Goal: Transaction & Acquisition: Obtain resource

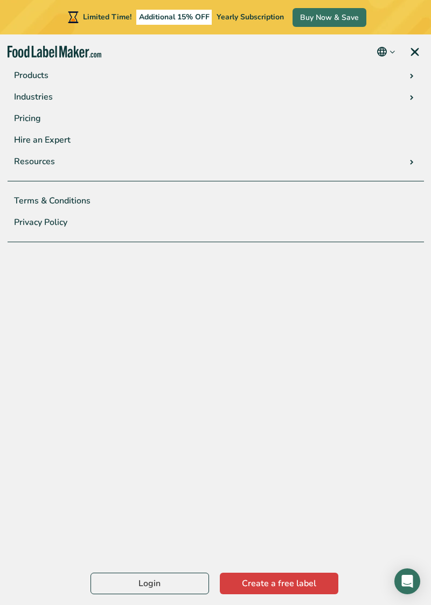
click at [415, 50] on link "menu" at bounding box center [413, 51] width 34 height 34
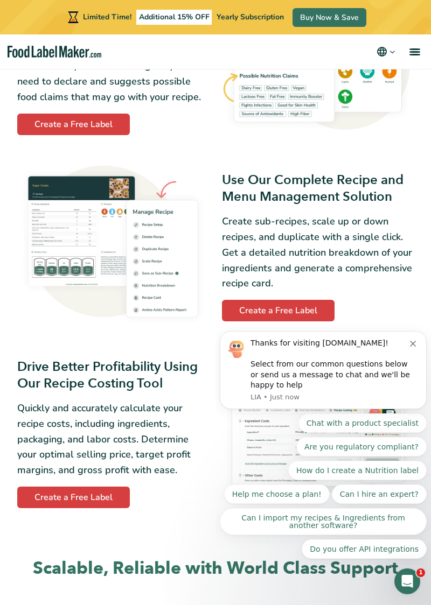
scroll to position [873, 0]
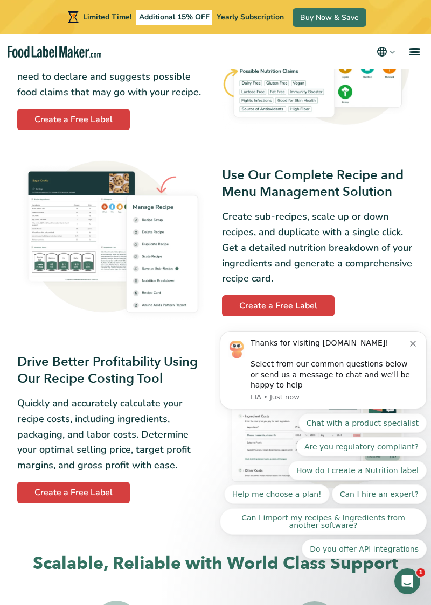
click at [414, 349] on div "Thanks for visiting FoodLabelMaker.com! Select from our common questions below …" at bounding box center [323, 370] width 191 height 64
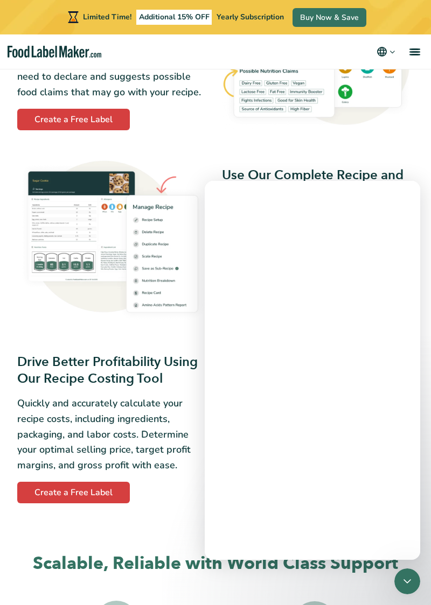
scroll to position [0, 0]
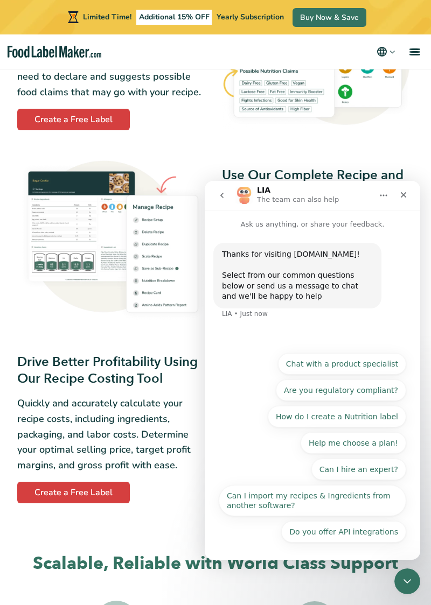
click at [402, 201] on div "Close" at bounding box center [403, 194] width 19 height 19
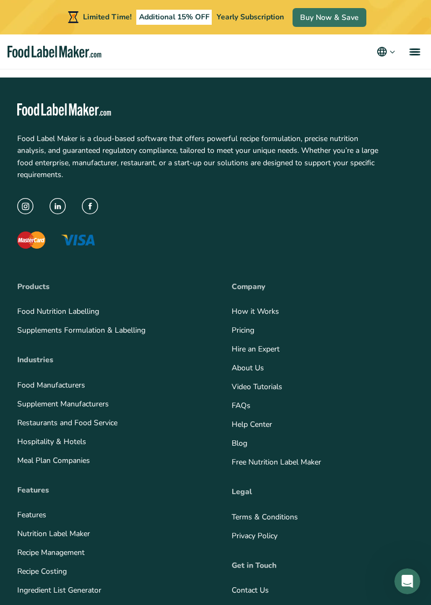
scroll to position [4300, 0]
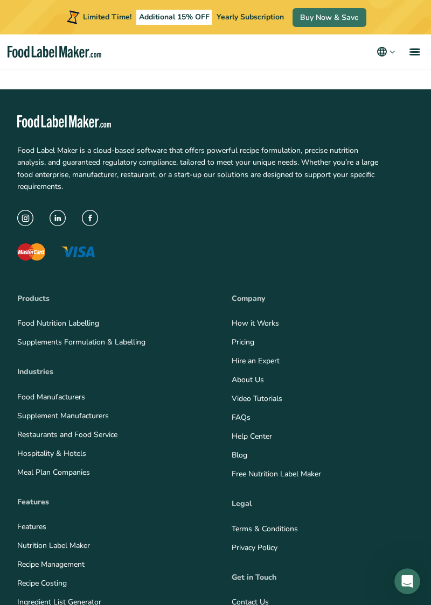
click at [299, 368] on li "Hire an Expert" at bounding box center [323, 361] width 182 height 15
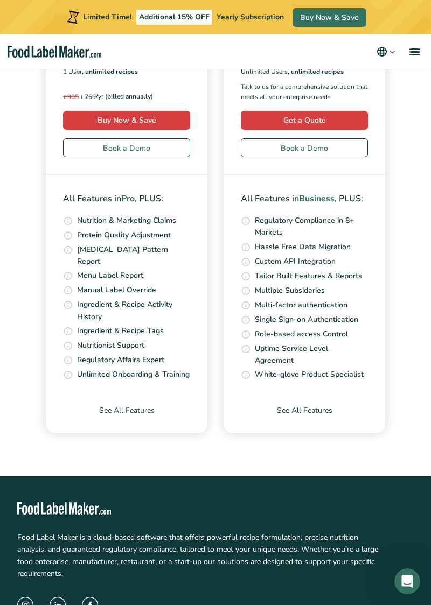
scroll to position [3847, 0]
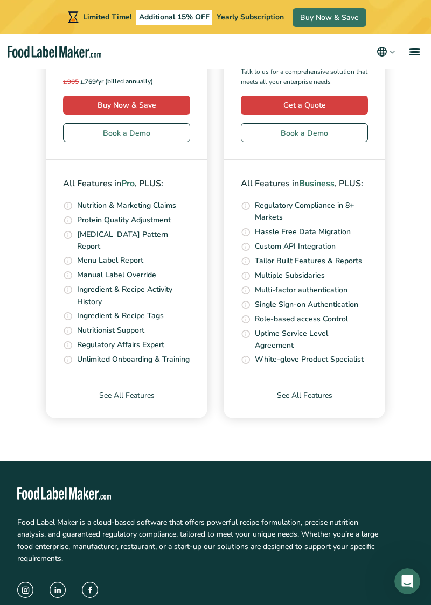
click at [414, 52] on span "menu" at bounding box center [414, 52] width 11 height 2
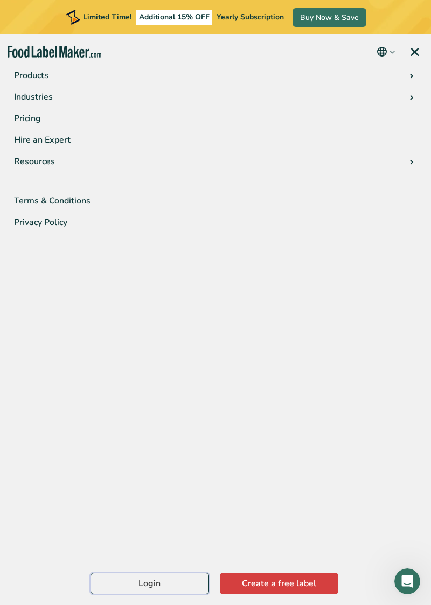
click at [155, 587] on link "Login" at bounding box center [149, 584] width 119 height 22
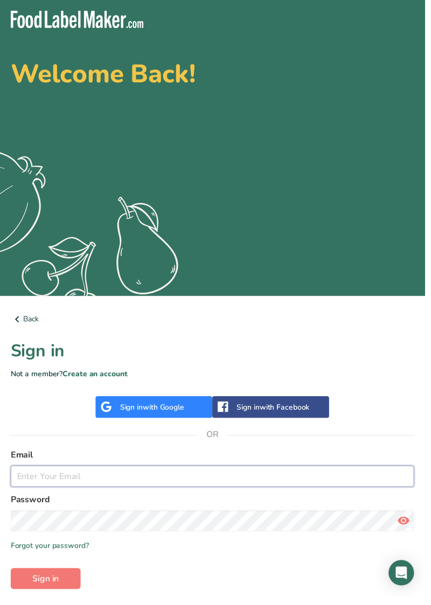
click at [68, 482] on input "email" at bounding box center [215, 484] width 409 height 22
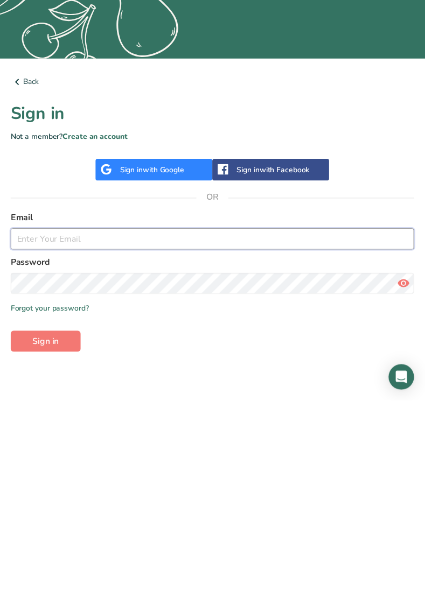
scroll to position [44, 0]
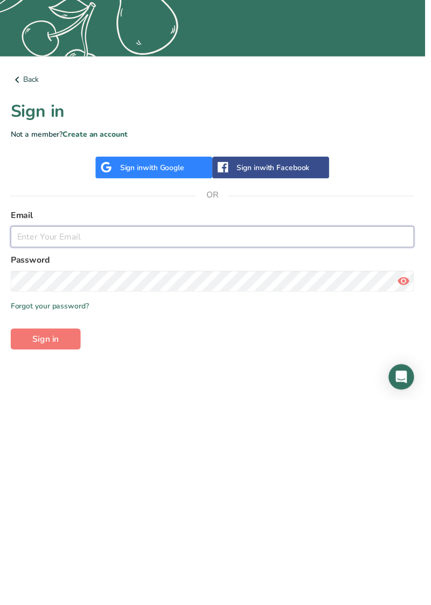
click at [93, 441] on input "email" at bounding box center [215, 440] width 409 height 22
type input "wendy@swfitnesslondon.com"
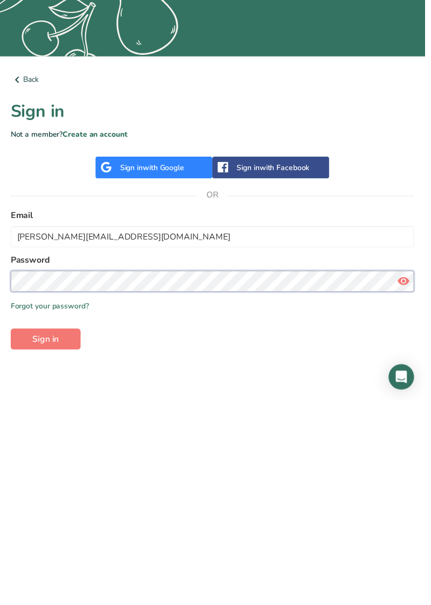
click at [11, 533] on button "Sign in" at bounding box center [46, 544] width 71 height 22
click at [46, 546] on span "Sign in" at bounding box center [46, 543] width 27 height 13
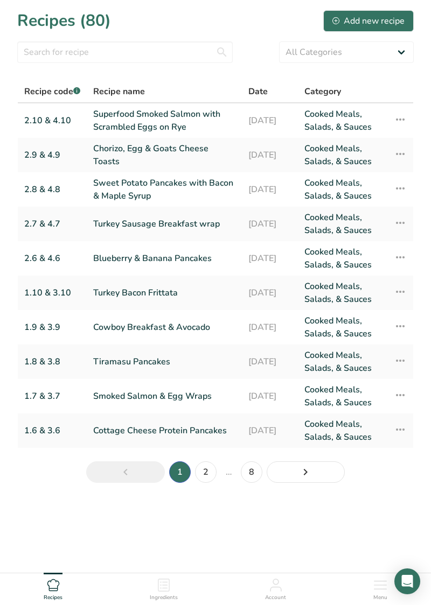
click at [169, 198] on link "Sweet Potato Pancakes with Bacon & Maple Syrup" at bounding box center [164, 190] width 142 height 26
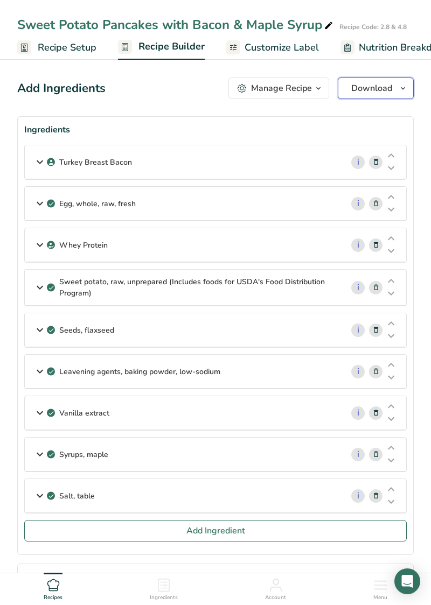
click at [399, 90] on icon "button" at bounding box center [403, 88] width 9 height 13
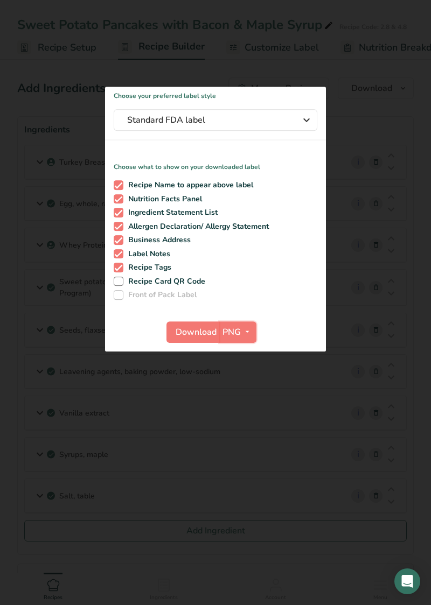
click at [246, 333] on icon "button" at bounding box center [247, 331] width 9 height 13
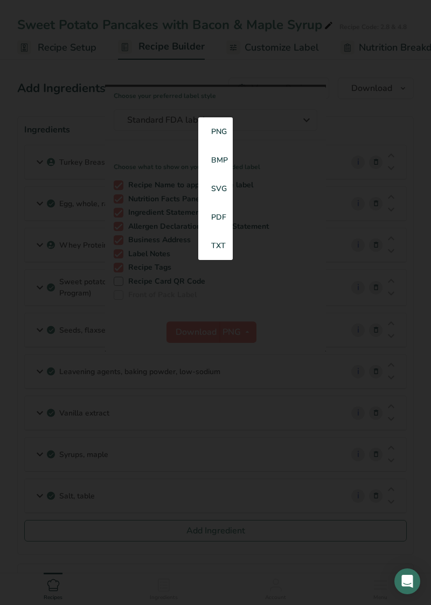
click at [218, 218] on link "PDF" at bounding box center [215, 217] width 34 height 29
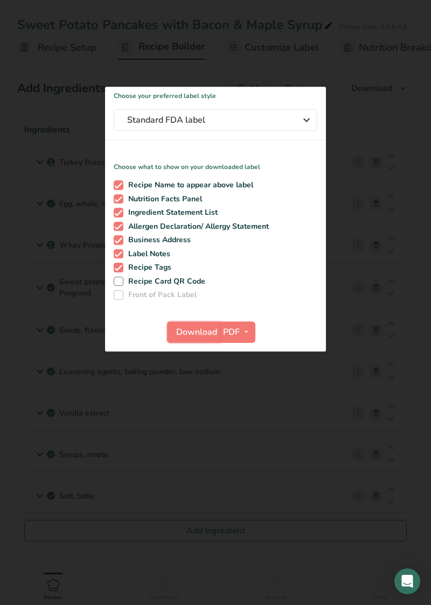
click at [191, 334] on span "Download" at bounding box center [196, 332] width 41 height 13
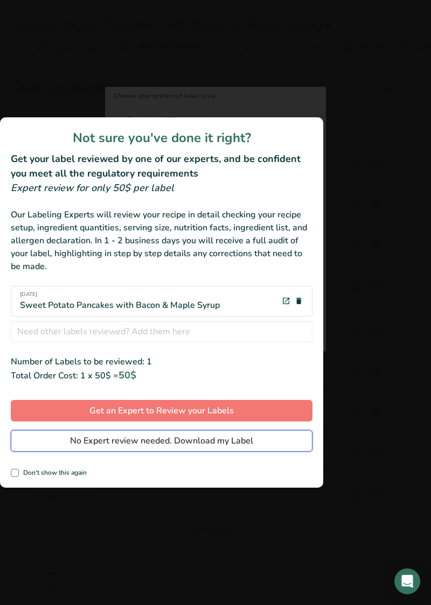
click at [210, 446] on span "No Expert review needed. Download my Label" at bounding box center [161, 441] width 183 height 13
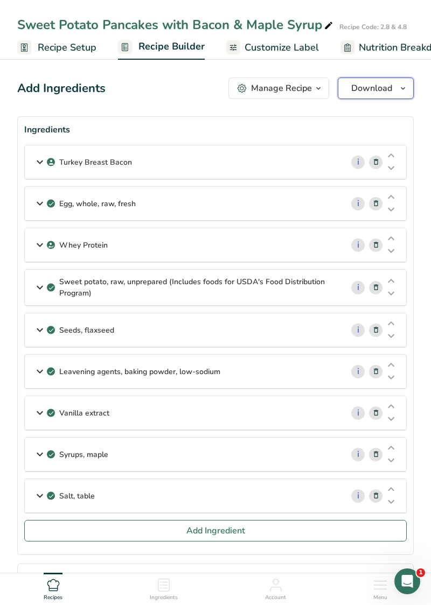
click at [399, 86] on icon "button" at bounding box center [403, 88] width 9 height 13
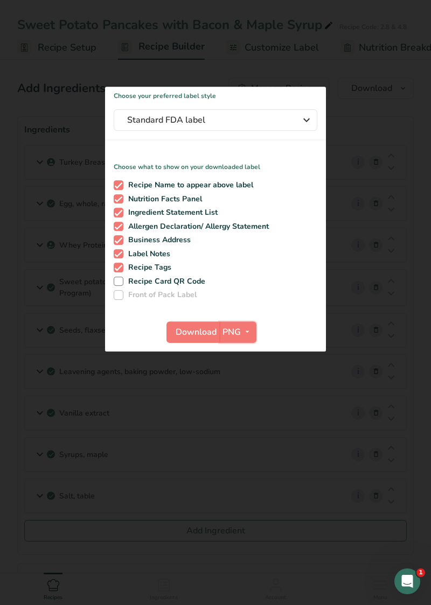
click at [246, 330] on icon "button" at bounding box center [247, 331] width 9 height 13
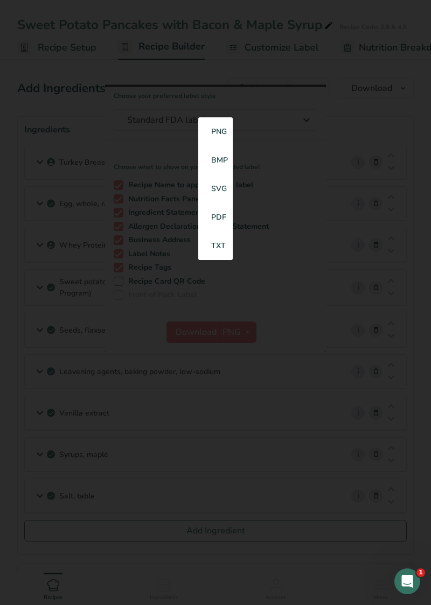
click at [221, 217] on link "PDF" at bounding box center [215, 217] width 34 height 29
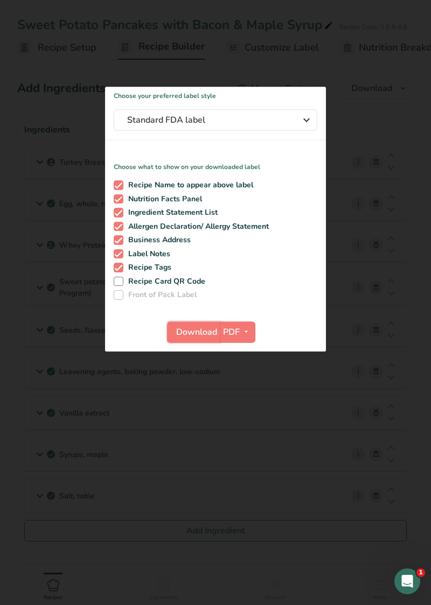
click at [193, 336] on span "Download" at bounding box center [196, 332] width 41 height 13
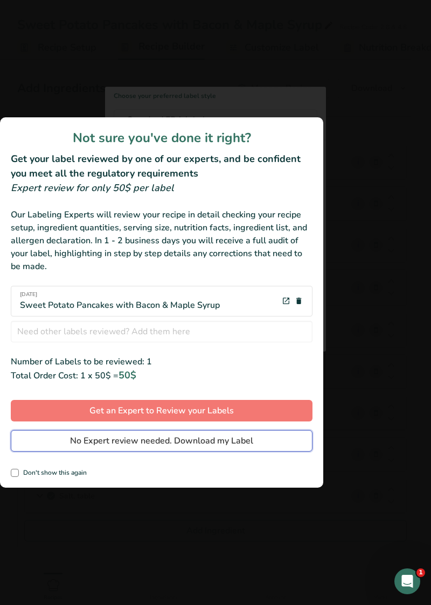
click at [232, 445] on span "No Expert review needed. Download my Label" at bounding box center [161, 441] width 183 height 13
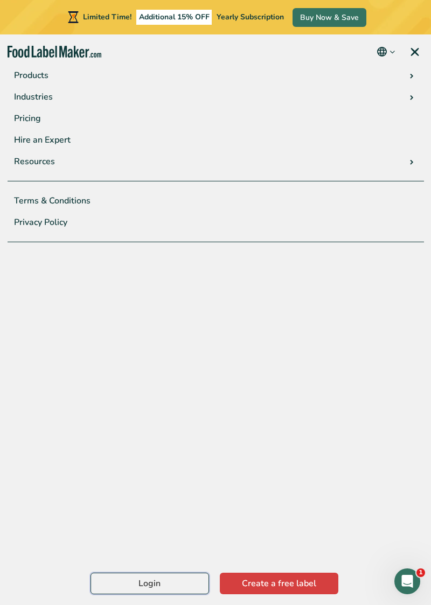
click at [167, 595] on link "Login" at bounding box center [149, 584] width 119 height 22
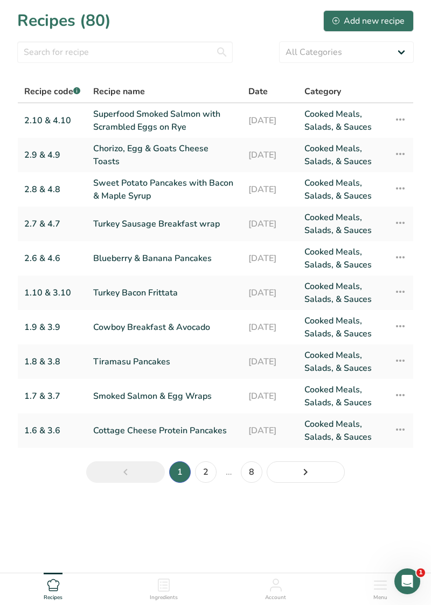
click at [175, 197] on link "Sweet Potato Pancakes with Bacon & Maple Syrup" at bounding box center [164, 190] width 142 height 26
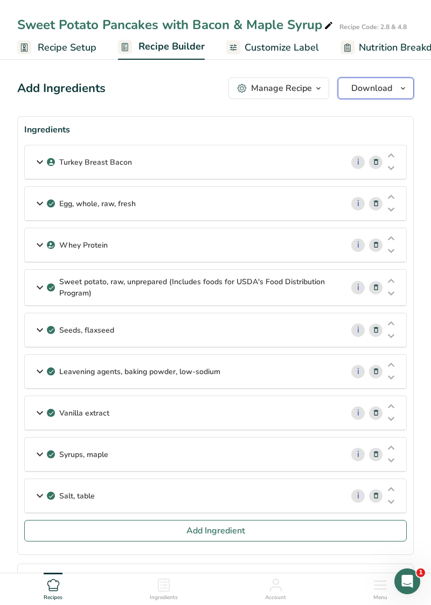
click at [400, 93] on icon "button" at bounding box center [403, 88] width 9 height 13
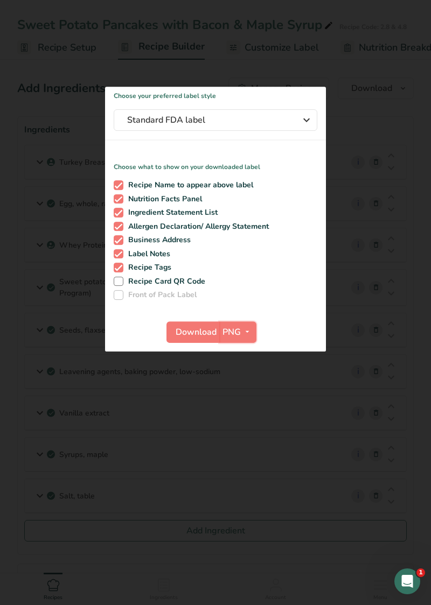
click at [243, 333] on icon "button" at bounding box center [247, 331] width 9 height 13
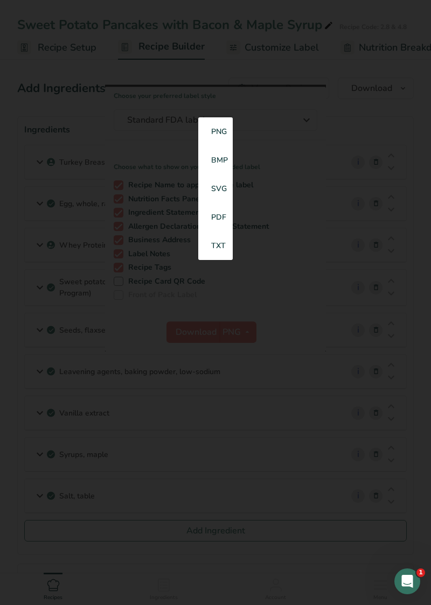
click at [217, 218] on link "PDF" at bounding box center [215, 217] width 34 height 29
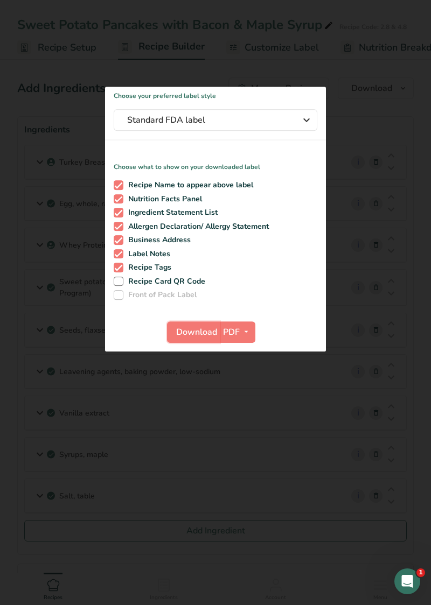
click at [190, 333] on span "Download" at bounding box center [196, 332] width 41 height 13
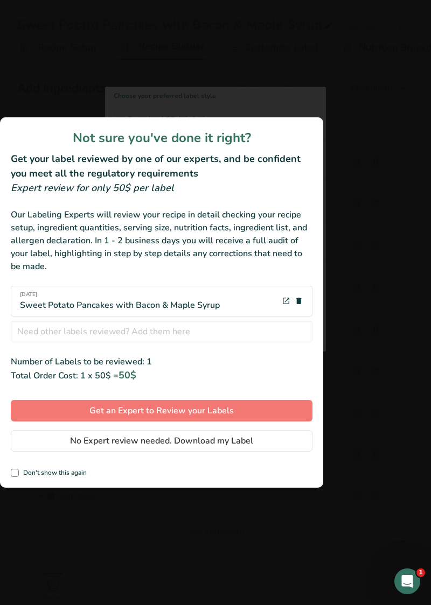
click at [15, 474] on span "review labels modal" at bounding box center [15, 473] width 8 height 8
click at [15, 474] on input "Don't show this again" at bounding box center [14, 473] width 7 height 7
checkbox input "true"
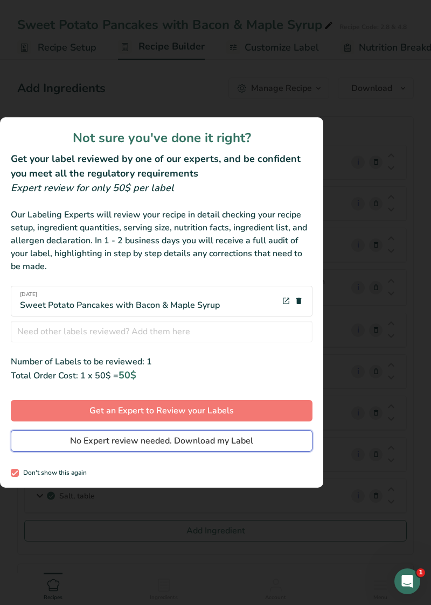
click at [134, 444] on span "No Expert review needed. Download my Label" at bounding box center [161, 441] width 183 height 13
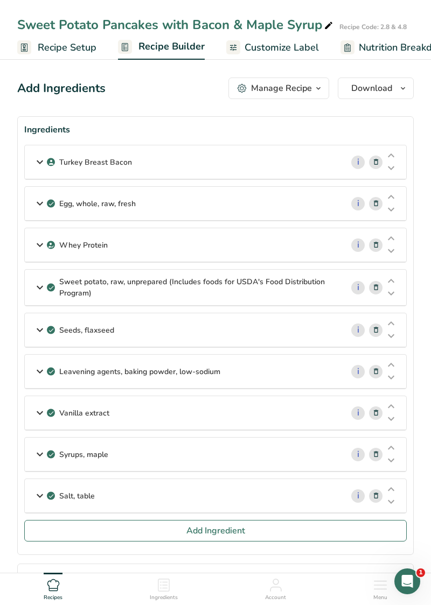
click at [306, 90] on div "Manage Recipe" at bounding box center [281, 88] width 61 height 13
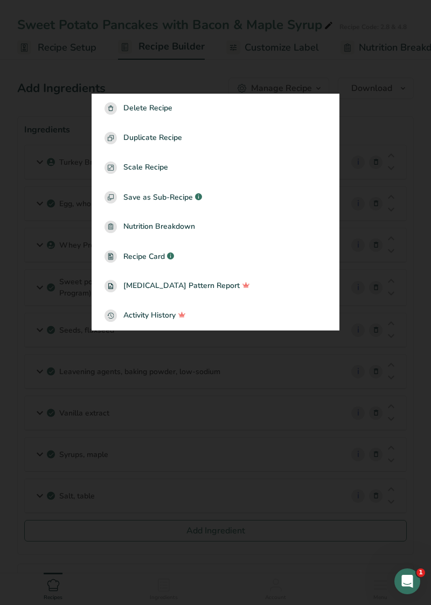
click at [219, 447] on div at bounding box center [215, 302] width 431 height 605
